Goal: Check status: Check status

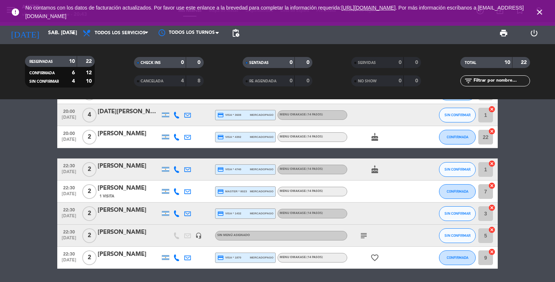
scroll to position [100, 0]
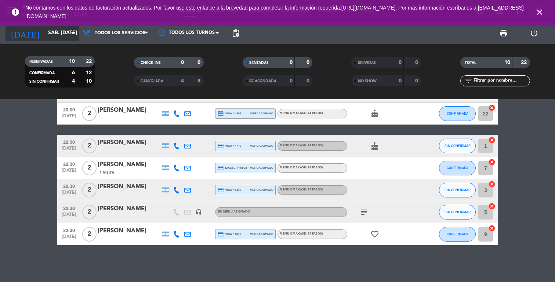
click at [53, 37] on input "sáb. [DATE]" at bounding box center [79, 32] width 70 height 13
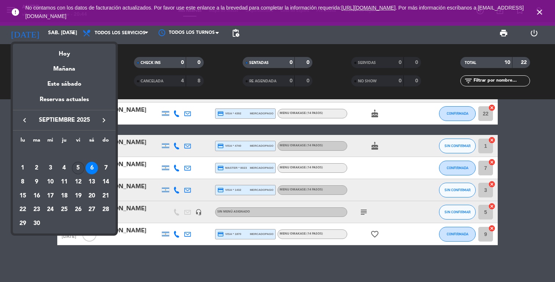
click at [79, 166] on div "5" at bounding box center [78, 168] width 12 height 12
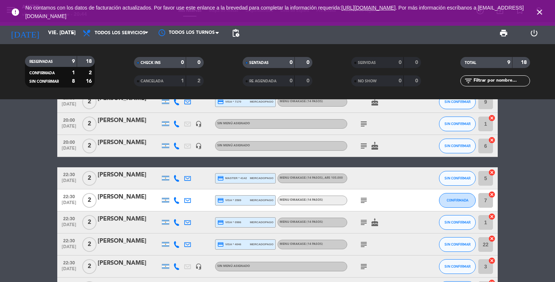
scroll to position [0, 0]
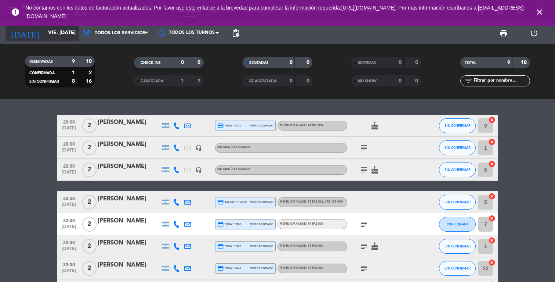
click at [52, 32] on input "vie. [DATE]" at bounding box center [79, 32] width 70 height 13
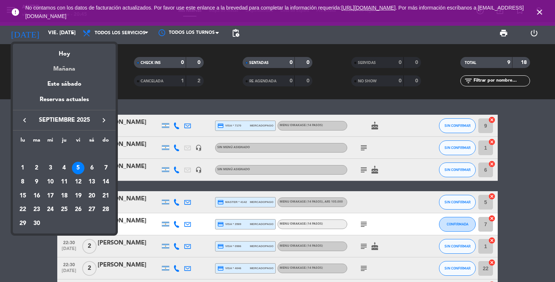
click at [59, 71] on div "Mañana" at bounding box center [64, 66] width 103 height 15
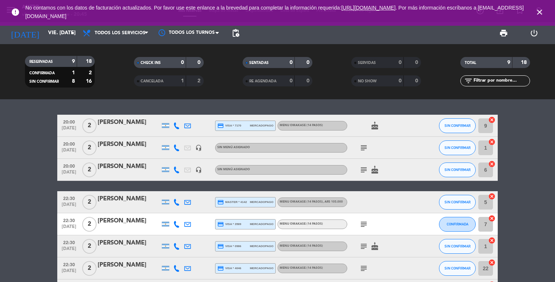
type input "sáb. [DATE]"
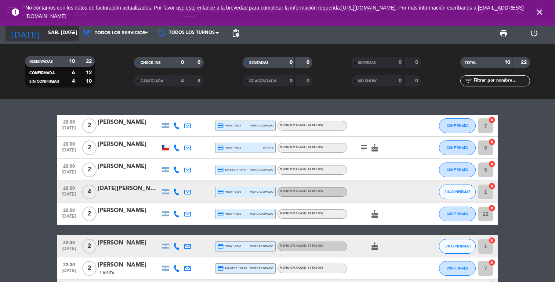
click at [66, 31] on input "sáb. [DATE]" at bounding box center [79, 32] width 70 height 13
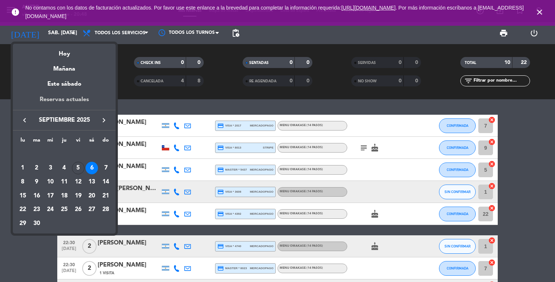
click at [68, 97] on div "Reservas actuales" at bounding box center [64, 102] width 103 height 15
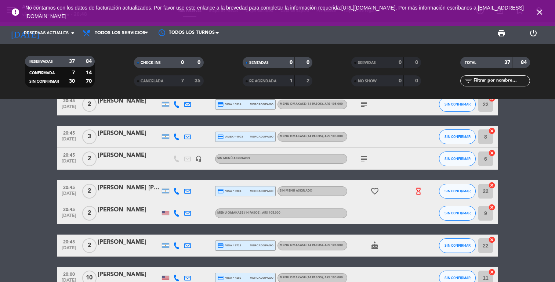
scroll to position [482, 0]
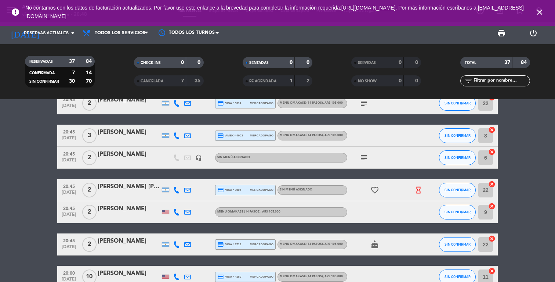
click at [418, 190] on icon "hourglass_empty" at bounding box center [419, 190] width 8 height 8
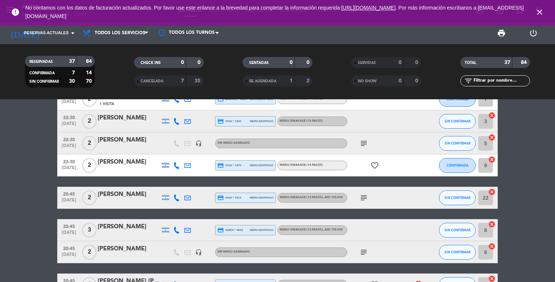
scroll to position [0, 0]
